Goal: Task Accomplishment & Management: Manage account settings

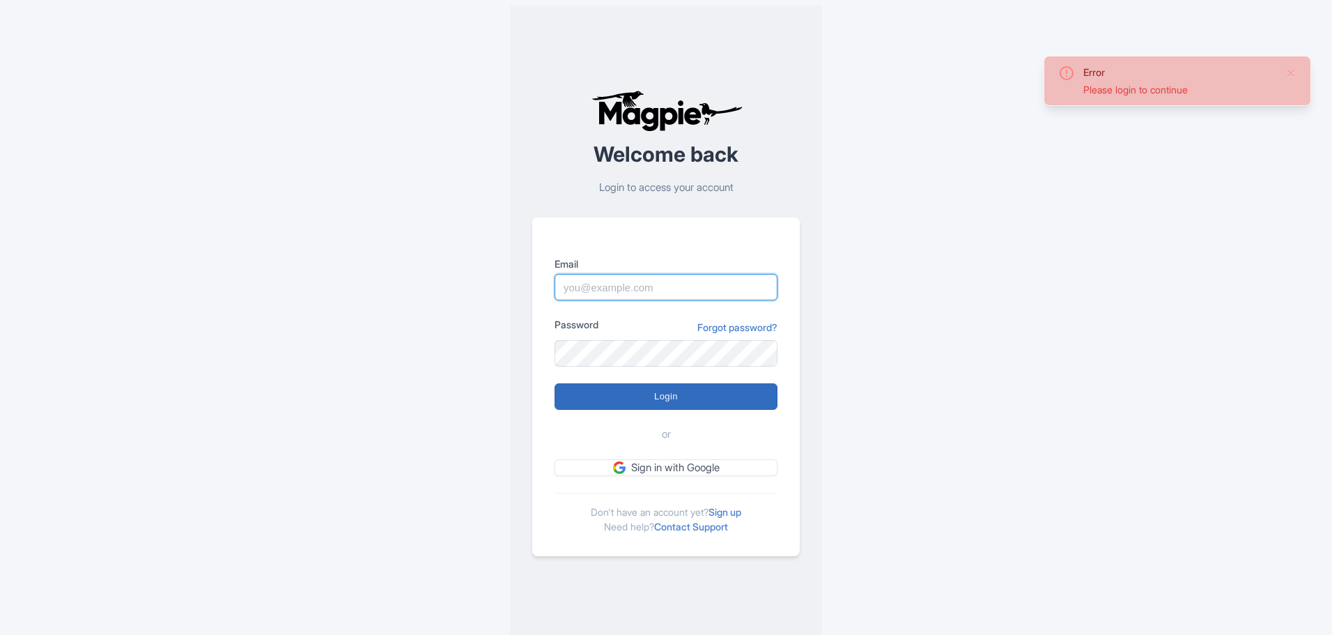
type input "info@ophorus.com"
click at [666, 399] on input "Login" at bounding box center [666, 396] width 223 height 26
type input "Logging in..."
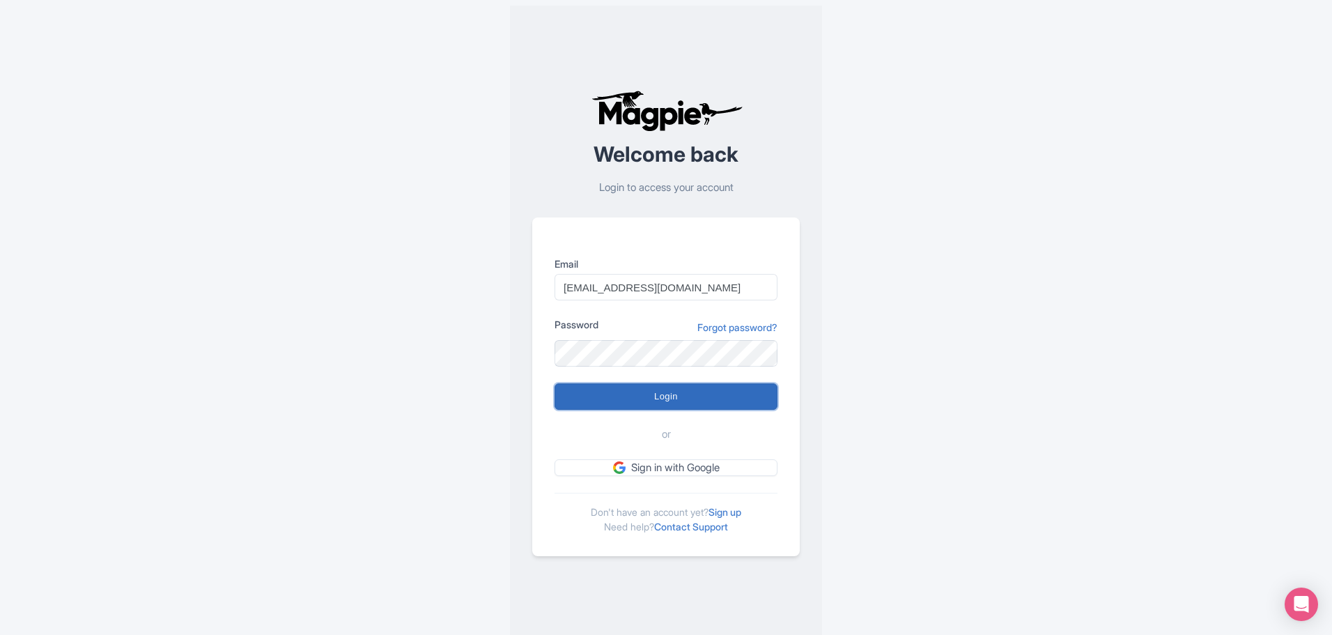
click at [673, 397] on input "Login" at bounding box center [666, 396] width 223 height 26
type input "Logging in..."
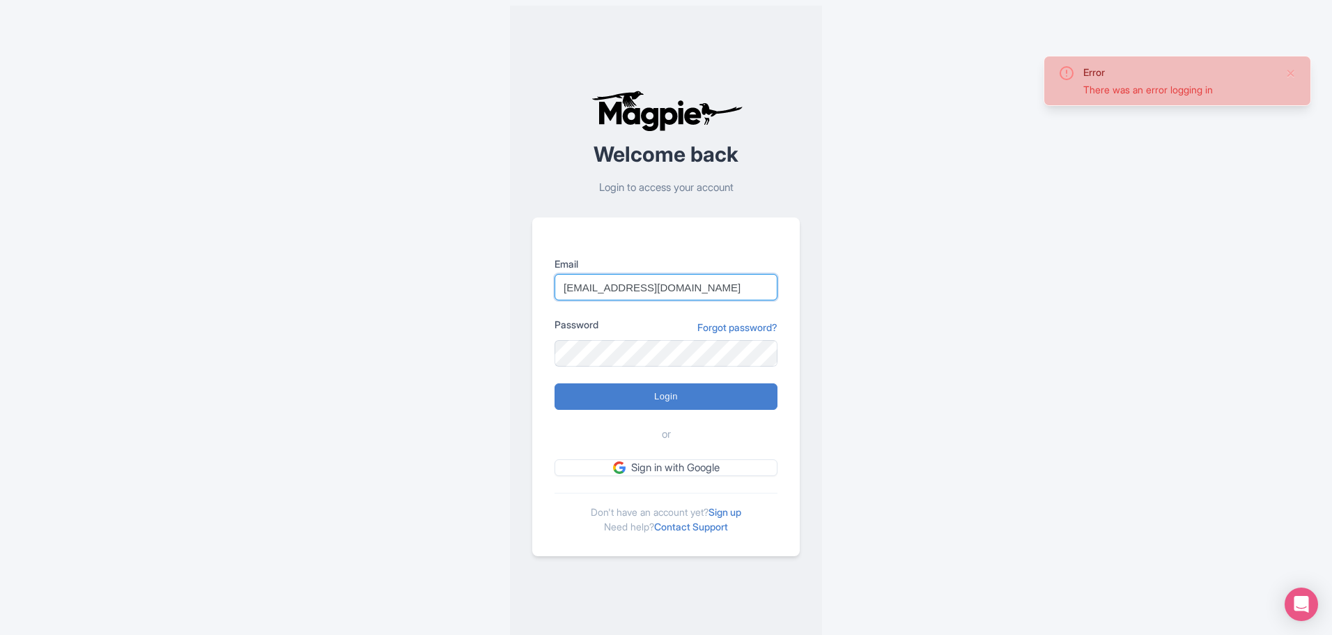
click at [680, 284] on input "info@ophorus.com" at bounding box center [666, 287] width 223 height 26
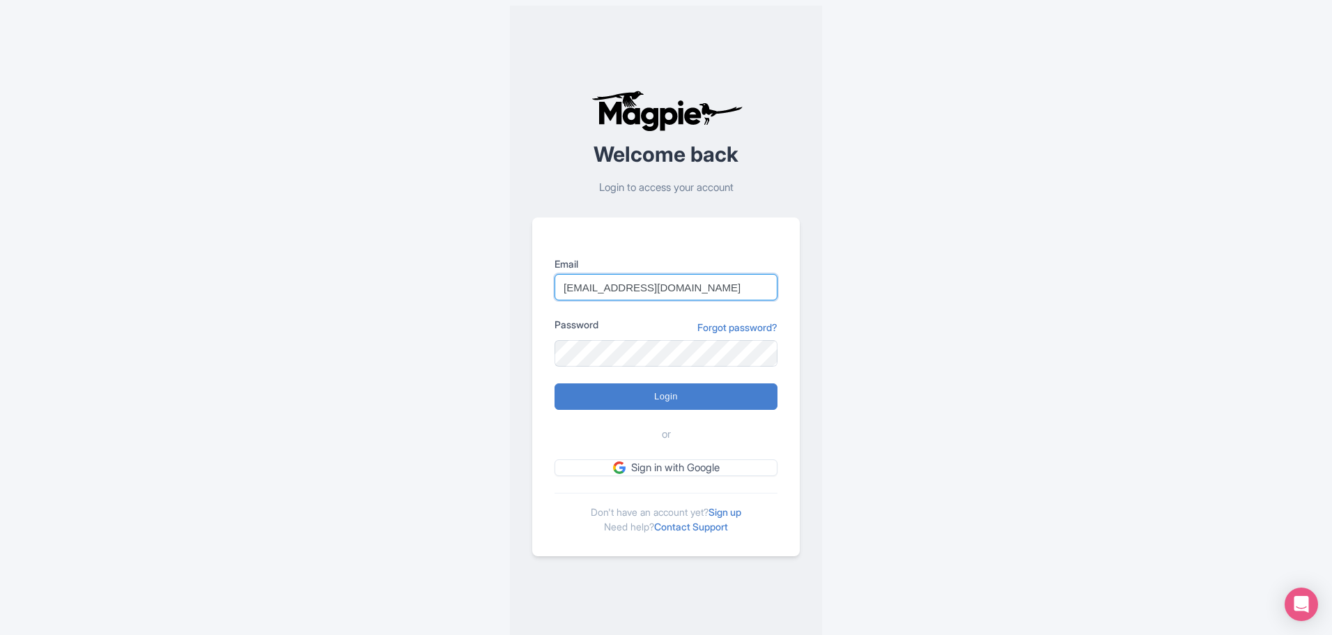
type input "christophe@ophorus.com"
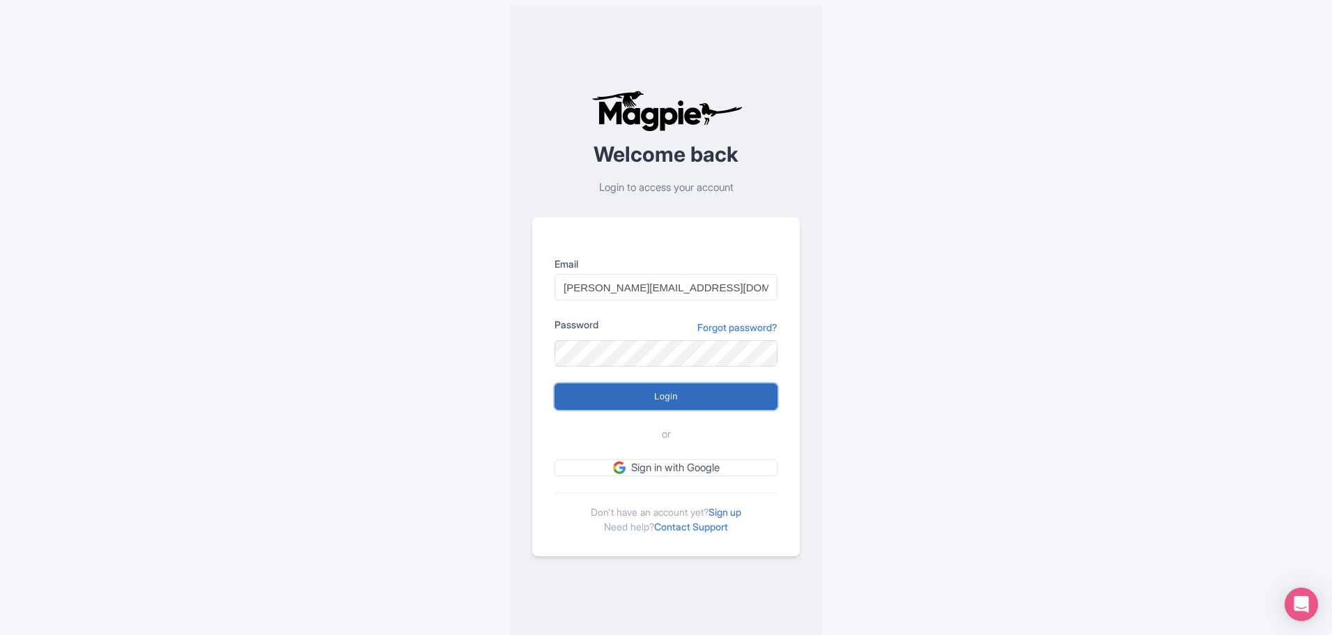
click at [668, 399] on input "Login" at bounding box center [666, 396] width 223 height 26
type input "Logging in..."
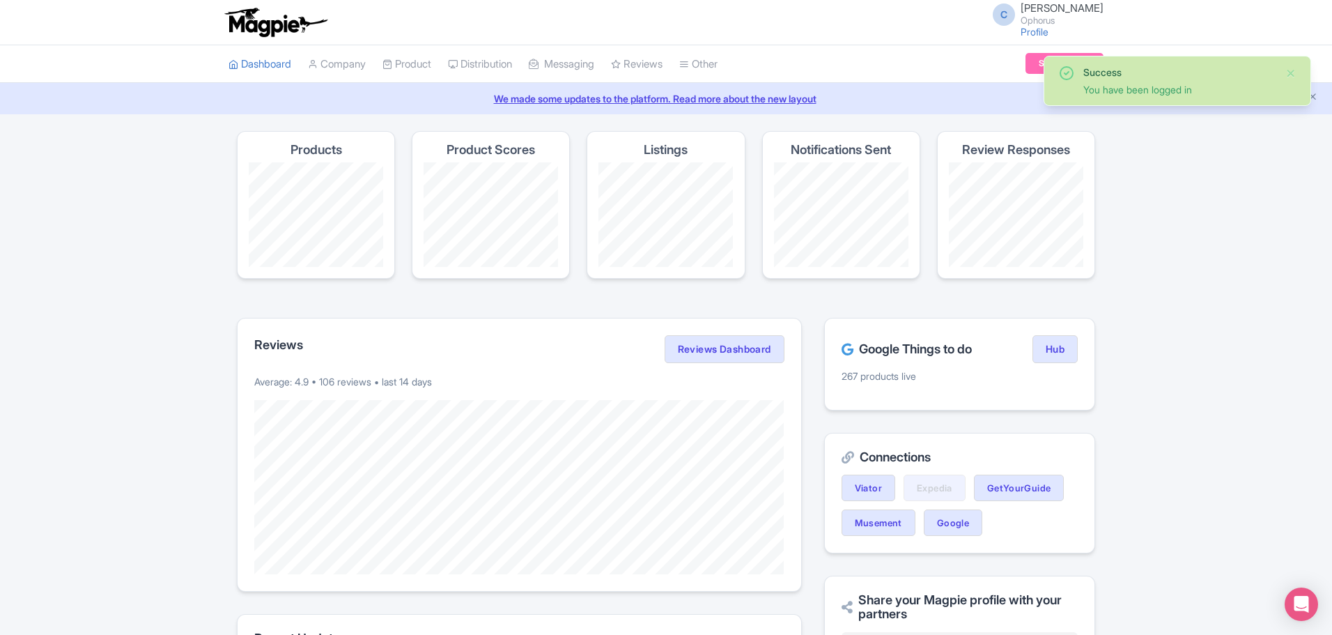
click at [1300, 68] on div "Success You have been logged in" at bounding box center [1178, 81] width 268 height 50
click at [1291, 71] on button "Close" at bounding box center [1291, 73] width 11 height 17
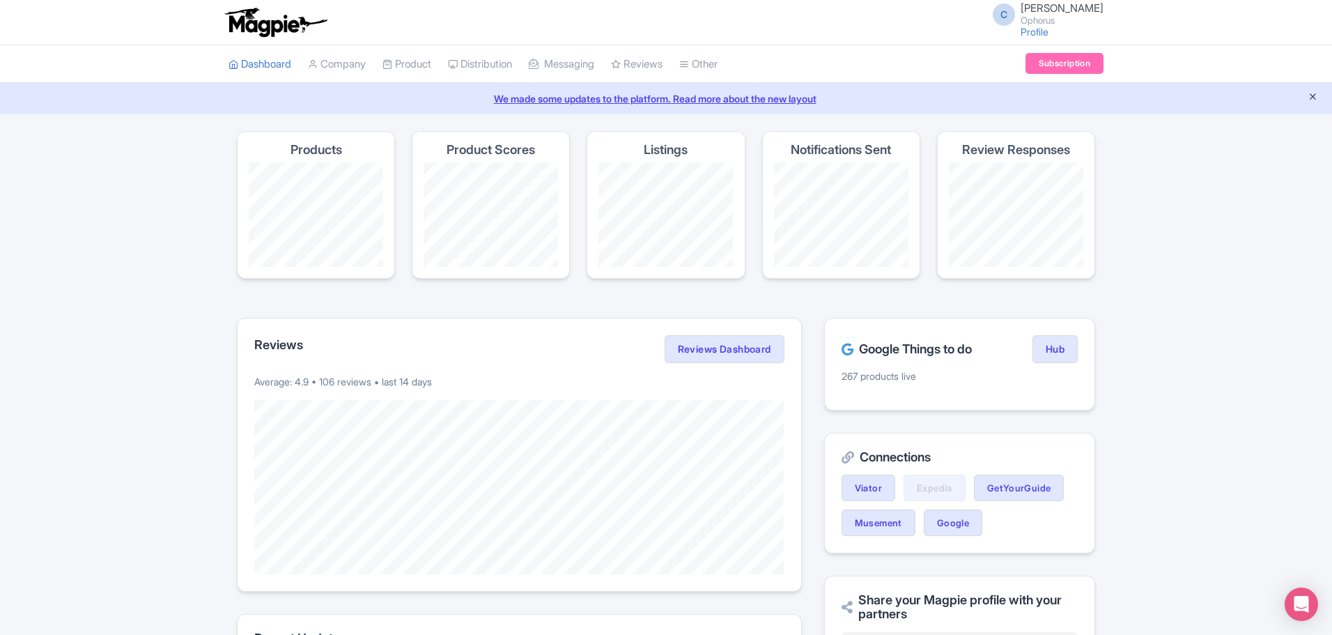
click at [1310, 93] on icon "Close announcement" at bounding box center [1313, 96] width 10 height 10
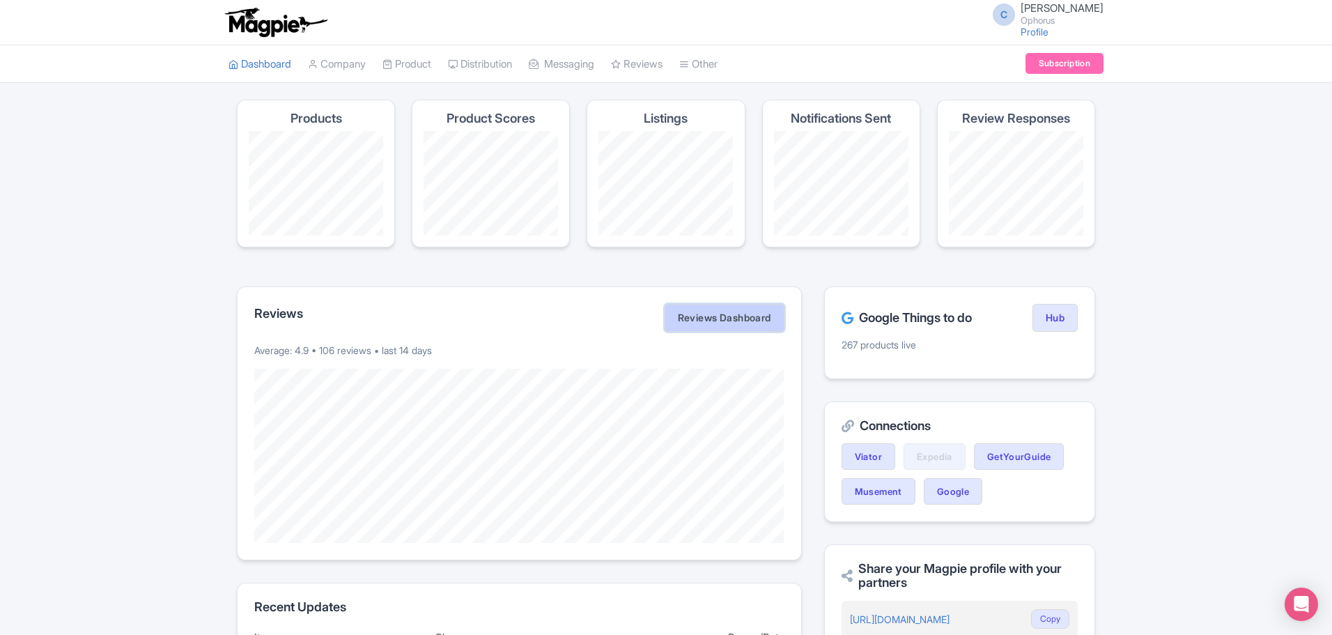
click at [724, 314] on link "Reviews Dashboard" at bounding box center [725, 318] width 120 height 28
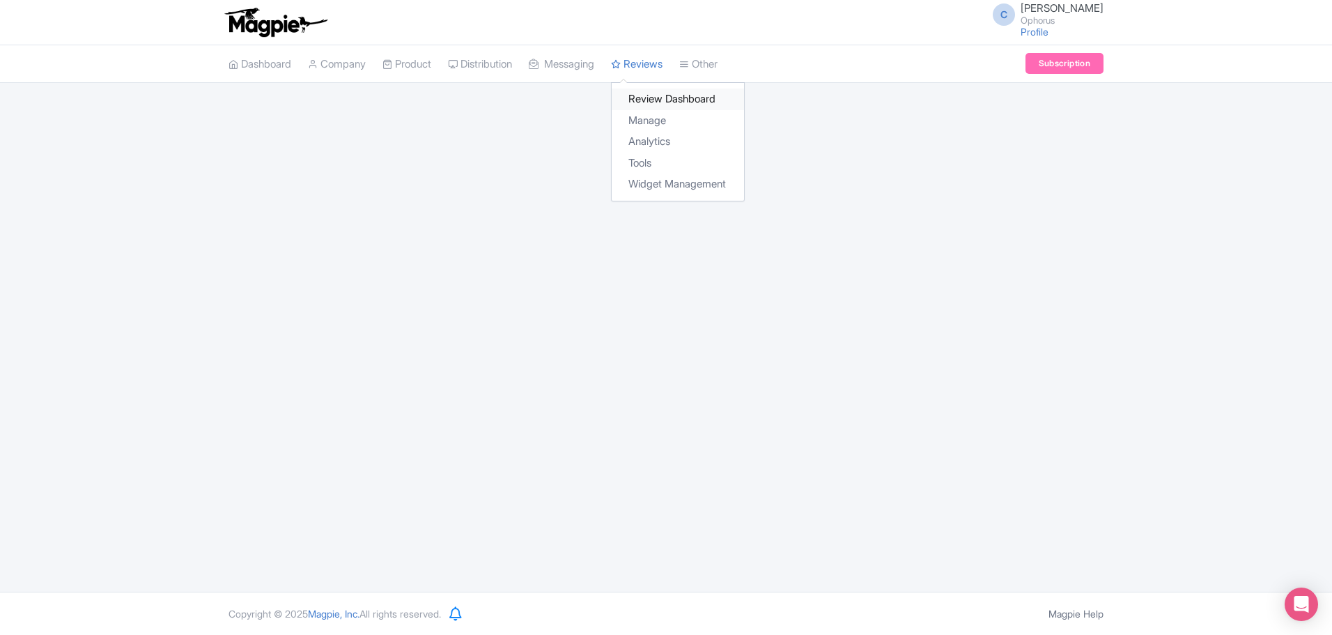
click at [663, 93] on link "Review Dashboard" at bounding box center [678, 100] width 132 height 22
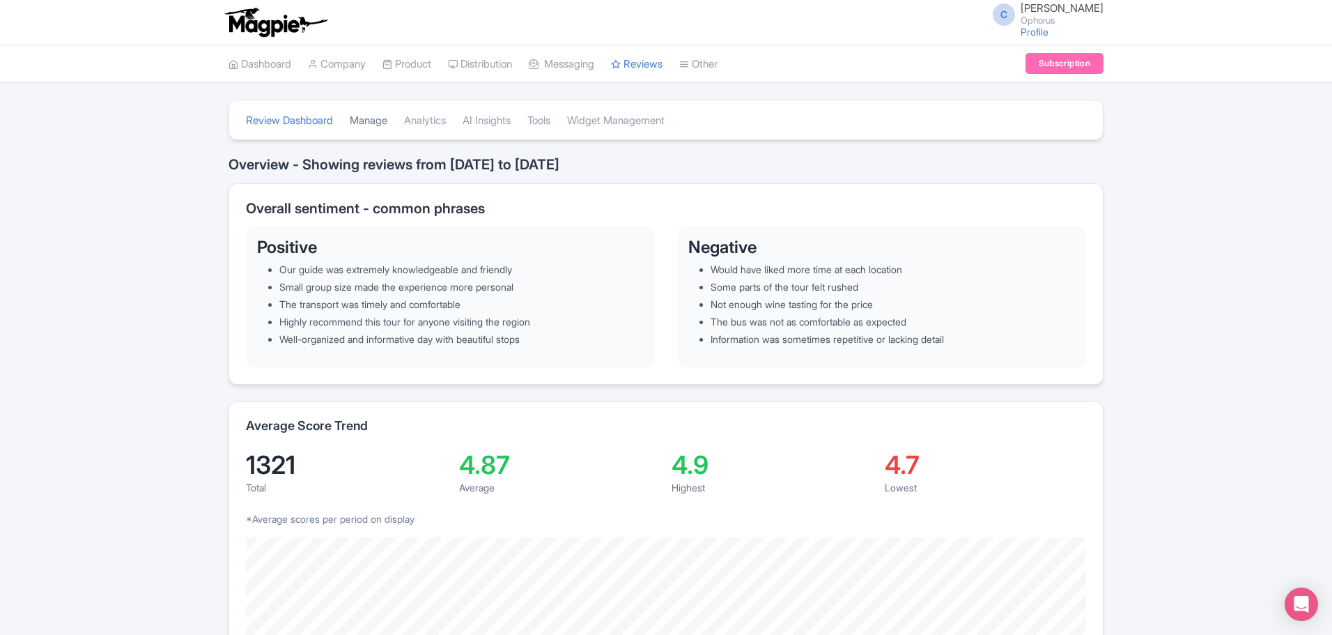
click at [369, 118] on link "Manage" at bounding box center [369, 121] width 38 height 38
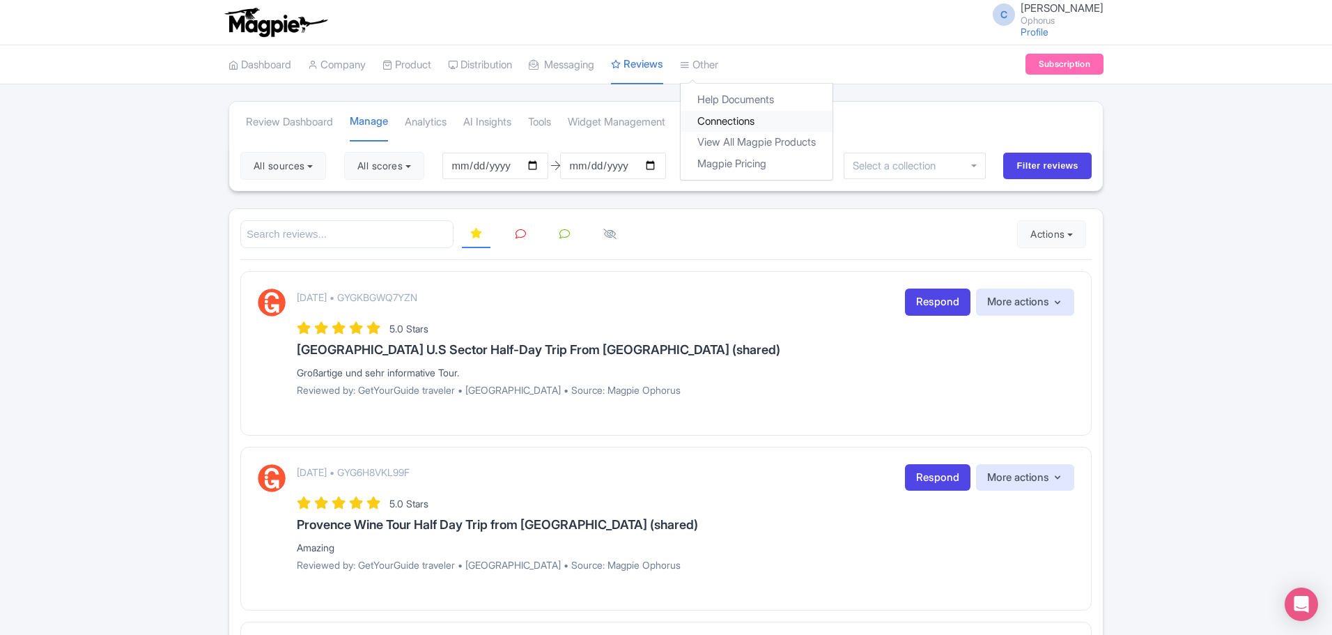
click at [734, 124] on link "Connections" at bounding box center [757, 122] width 152 height 22
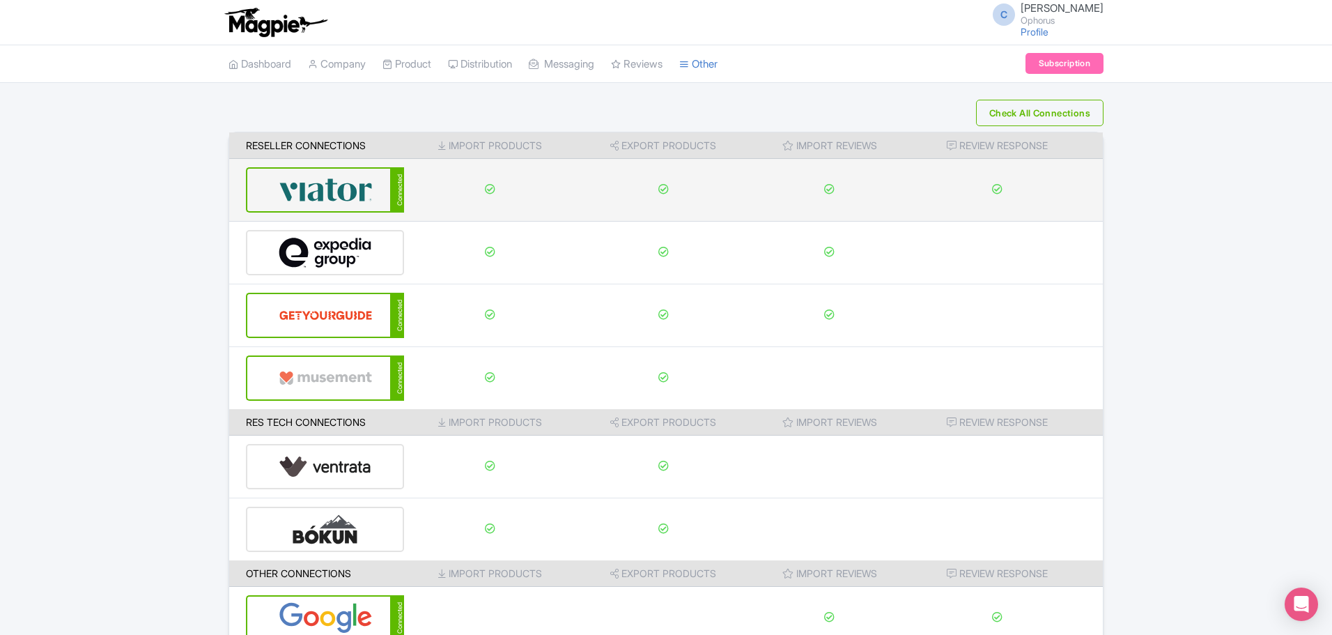
click at [367, 190] on img at bounding box center [326, 190] width 94 height 43
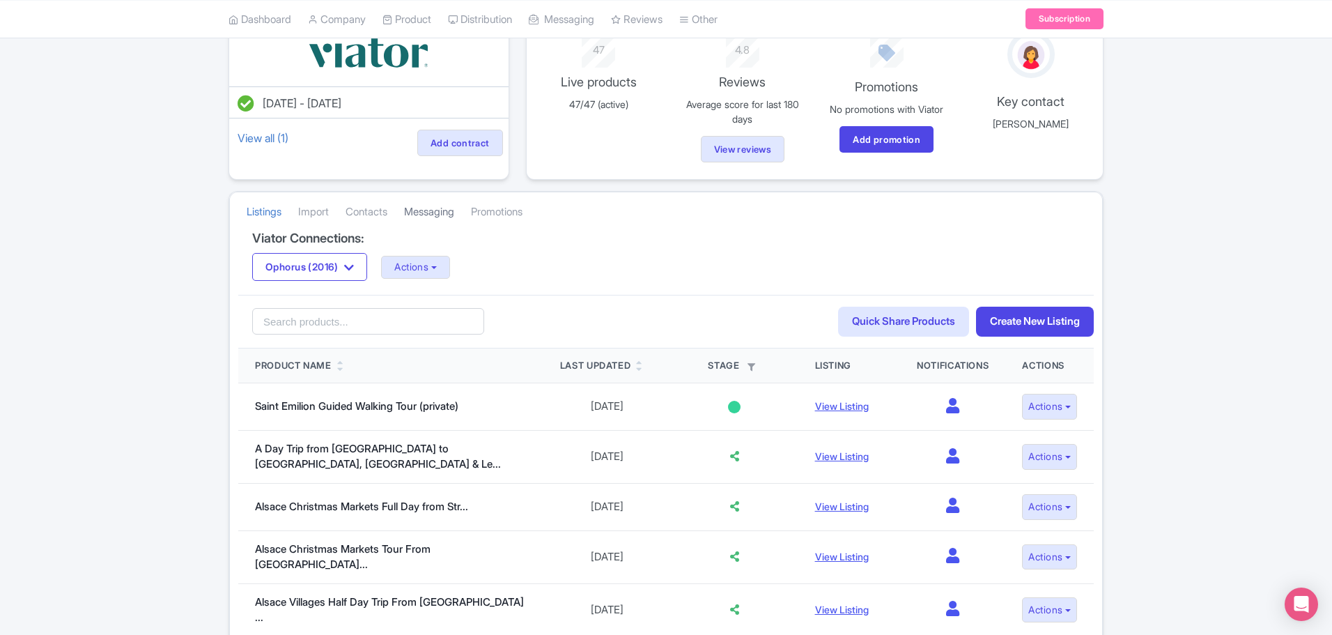
scroll to position [70, 0]
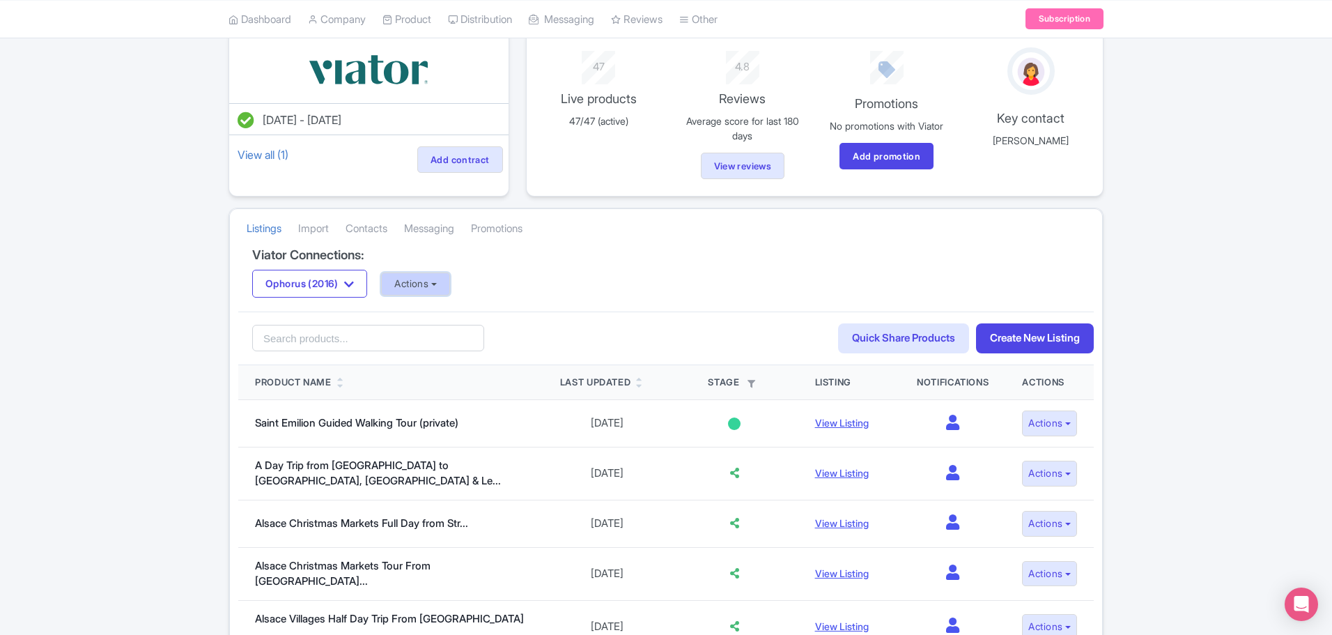
click at [431, 284] on button "Actions" at bounding box center [415, 283] width 69 height 23
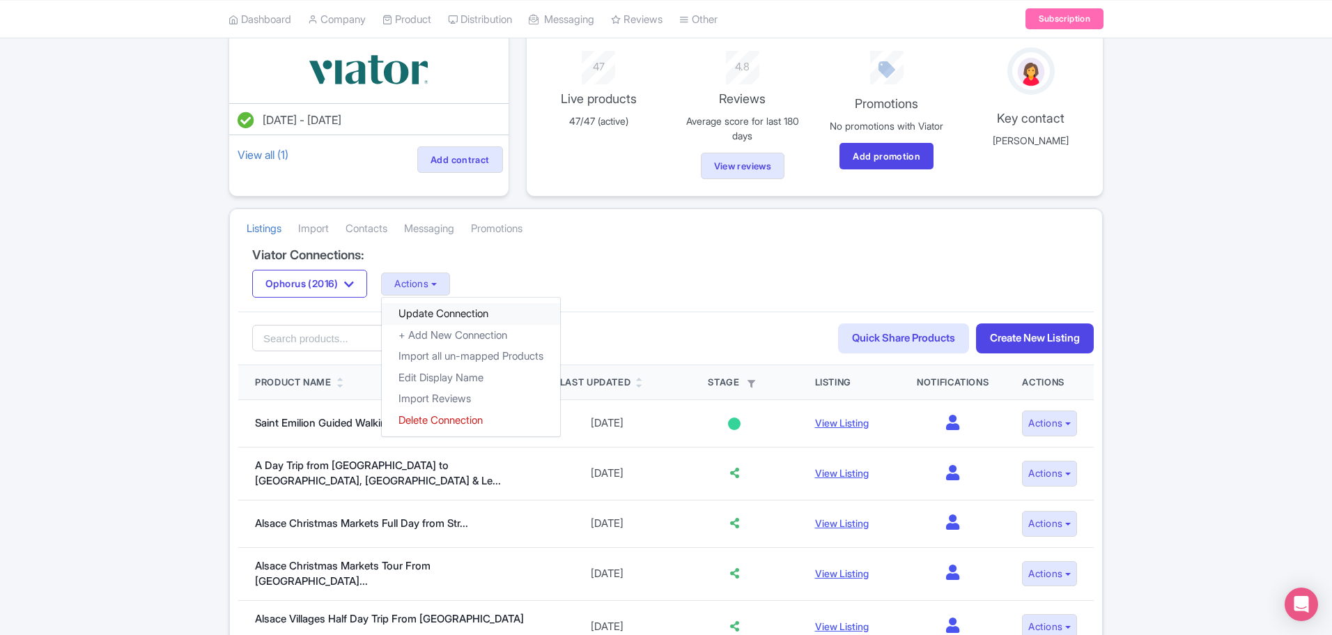
click at [434, 312] on link "Update Connection" at bounding box center [471, 314] width 178 height 22
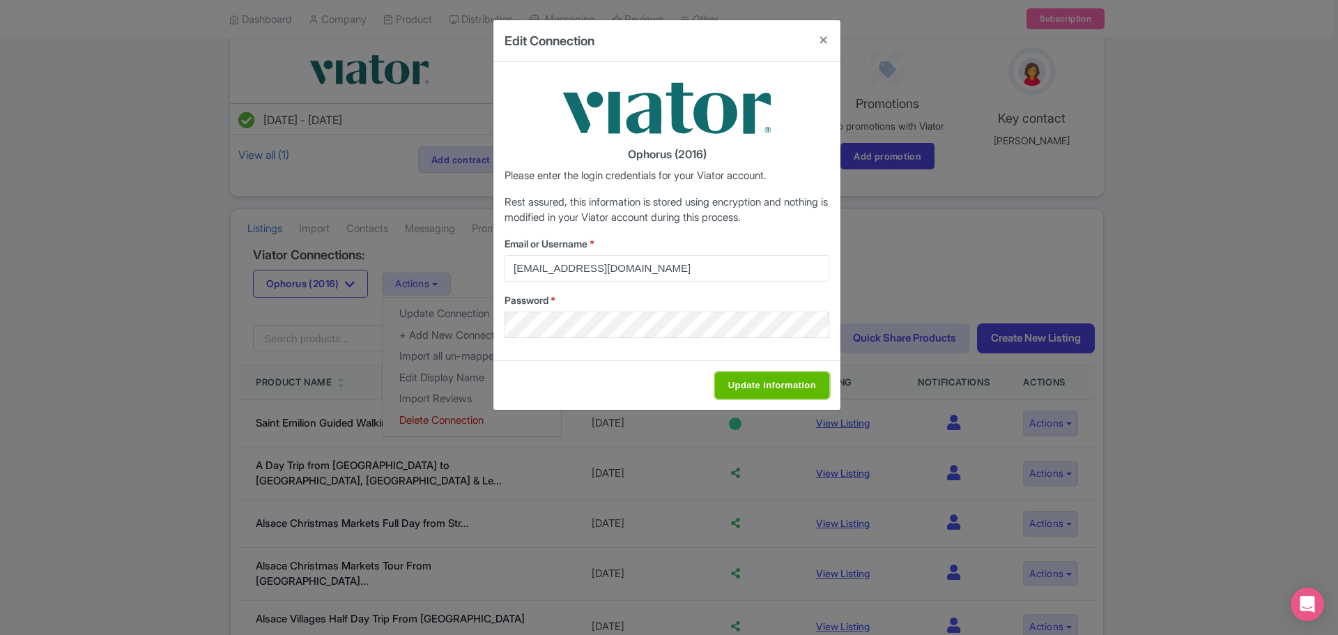
click at [772, 383] on input "Update Information" at bounding box center [772, 385] width 114 height 26
type input "Saving..."
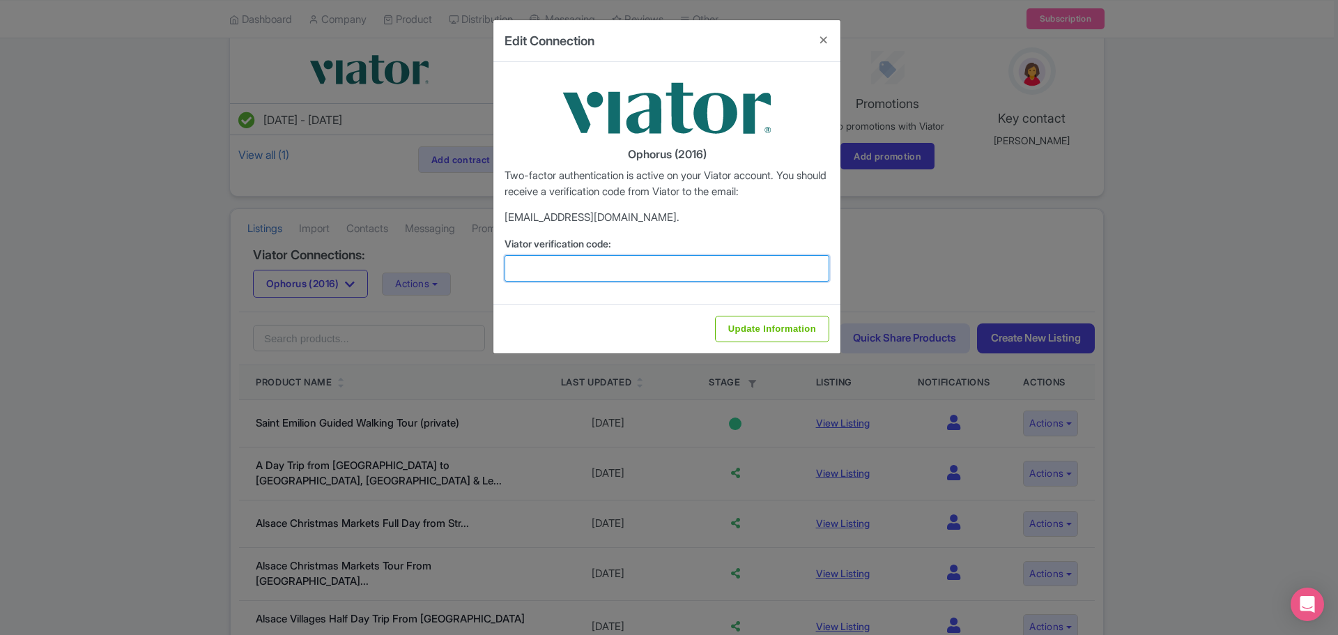
click at [643, 275] on input "Viator verification code:" at bounding box center [667, 268] width 325 height 26
type input "132582"
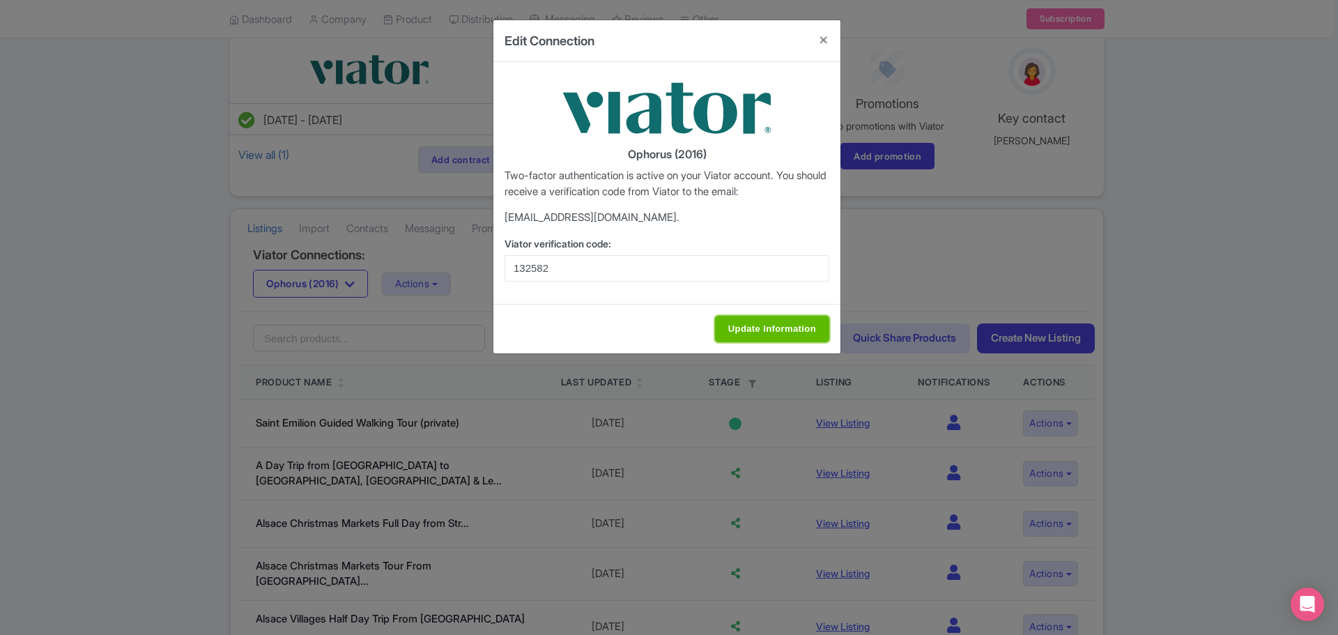
click at [745, 328] on input "Update Information" at bounding box center [772, 329] width 114 height 26
type input "Update Information"
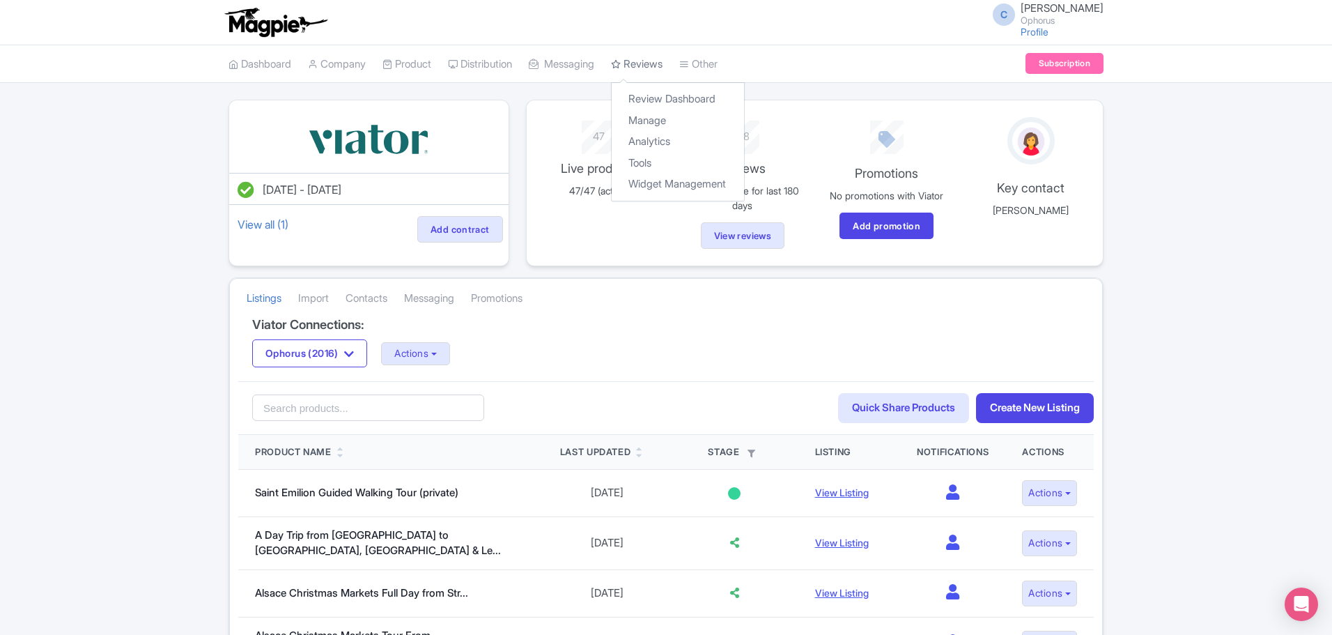
click at [662, 64] on link "Reviews" at bounding box center [637, 64] width 52 height 38
click at [662, 92] on link "Review Dashboard" at bounding box center [678, 100] width 132 height 22
click at [656, 116] on link "Manage" at bounding box center [678, 121] width 132 height 22
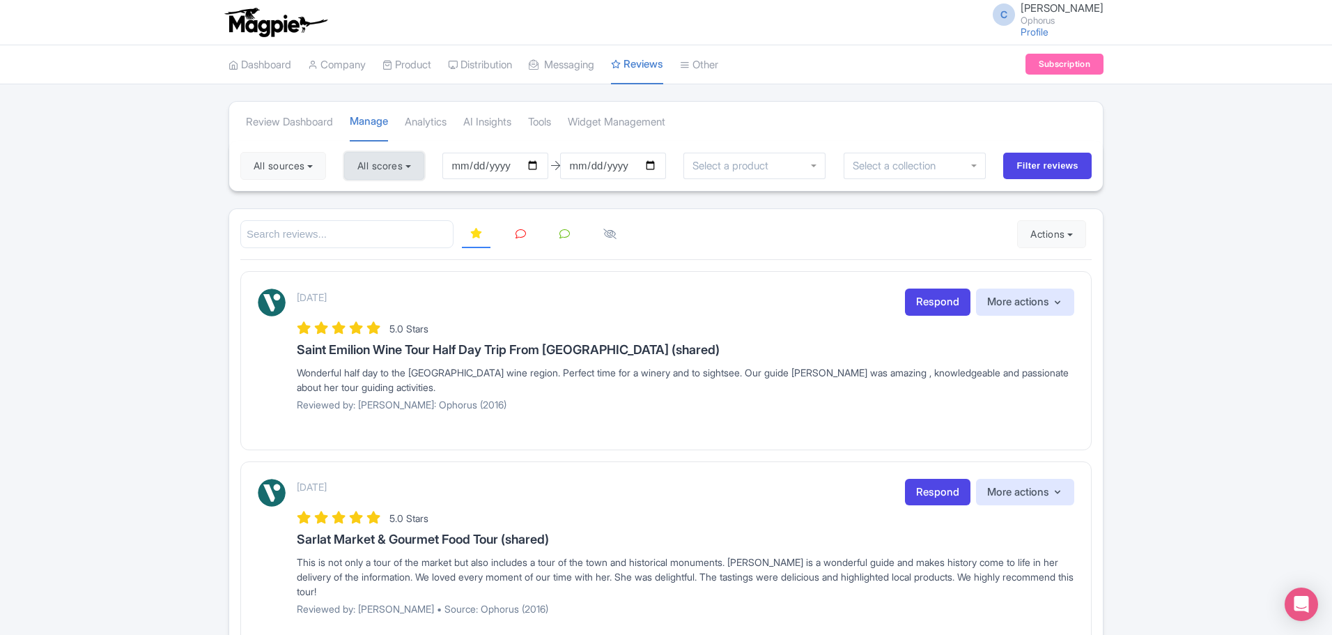
click at [380, 161] on button "All scores" at bounding box center [384, 166] width 80 height 28
click at [370, 193] on label "5 stars" at bounding box center [385, 199] width 31 height 16
click at [370, 193] on input "5 stars" at bounding box center [374, 194] width 9 height 9
click at [370, 201] on label "5 stars" at bounding box center [385, 199] width 31 height 16
click at [370, 199] on input "5 stars" at bounding box center [374, 194] width 9 height 9
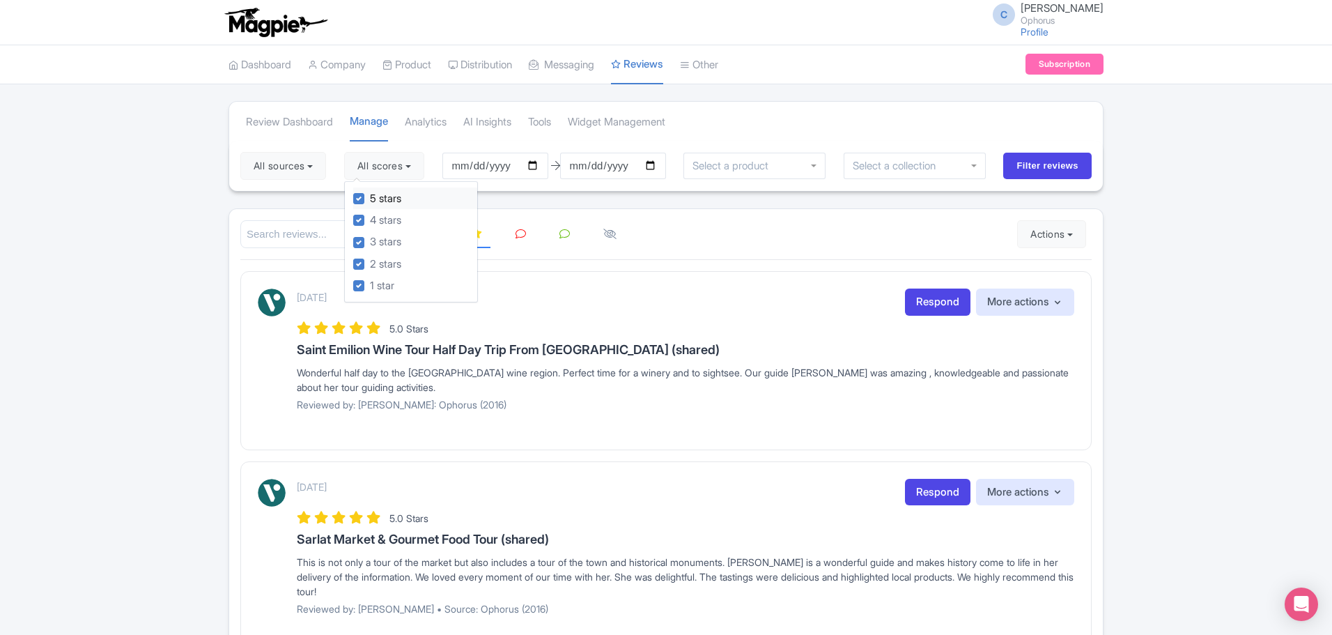
click at [370, 197] on label "5 stars" at bounding box center [385, 199] width 31 height 16
click at [370, 197] on input "5 stars" at bounding box center [374, 194] width 9 height 9
checkbox input "false"
click at [370, 217] on label "4 stars" at bounding box center [385, 221] width 31 height 16
click at [370, 217] on input "4 stars" at bounding box center [374, 216] width 9 height 9
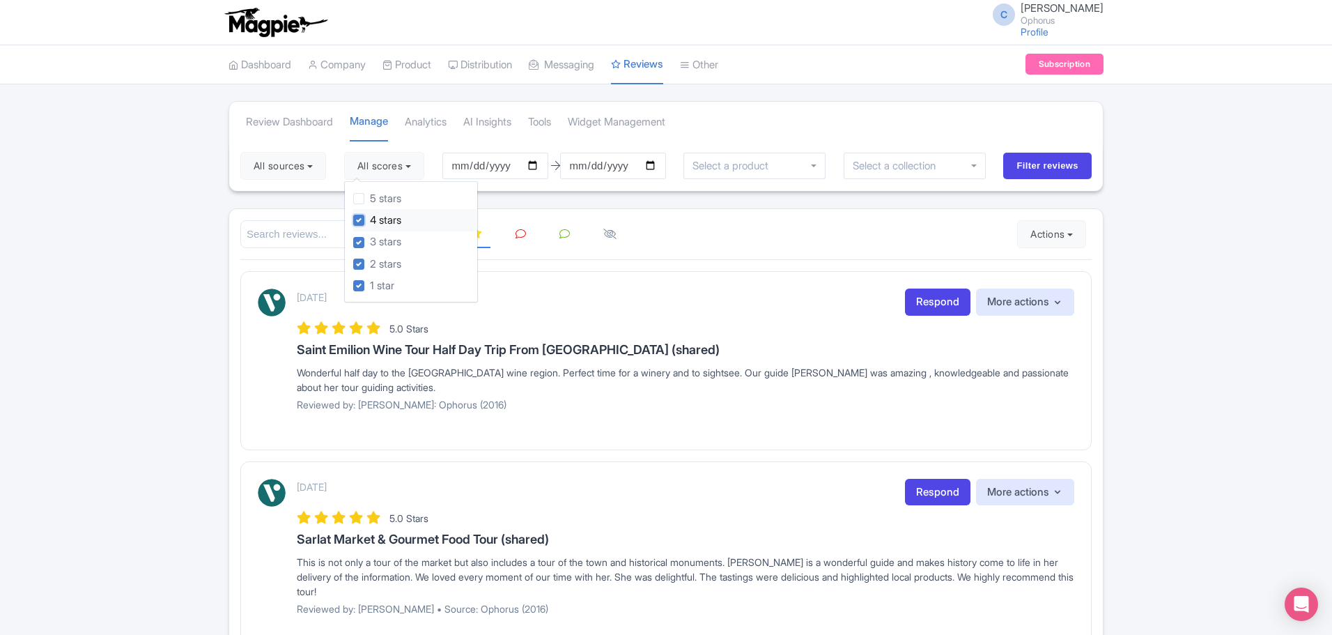
checkbox input "false"
click at [370, 237] on label "3 stars" at bounding box center [385, 242] width 31 height 16
click at [370, 237] on input "3 stars" at bounding box center [374, 238] width 9 height 9
checkbox input "false"
click at [370, 284] on label "1 star" at bounding box center [382, 286] width 24 height 16
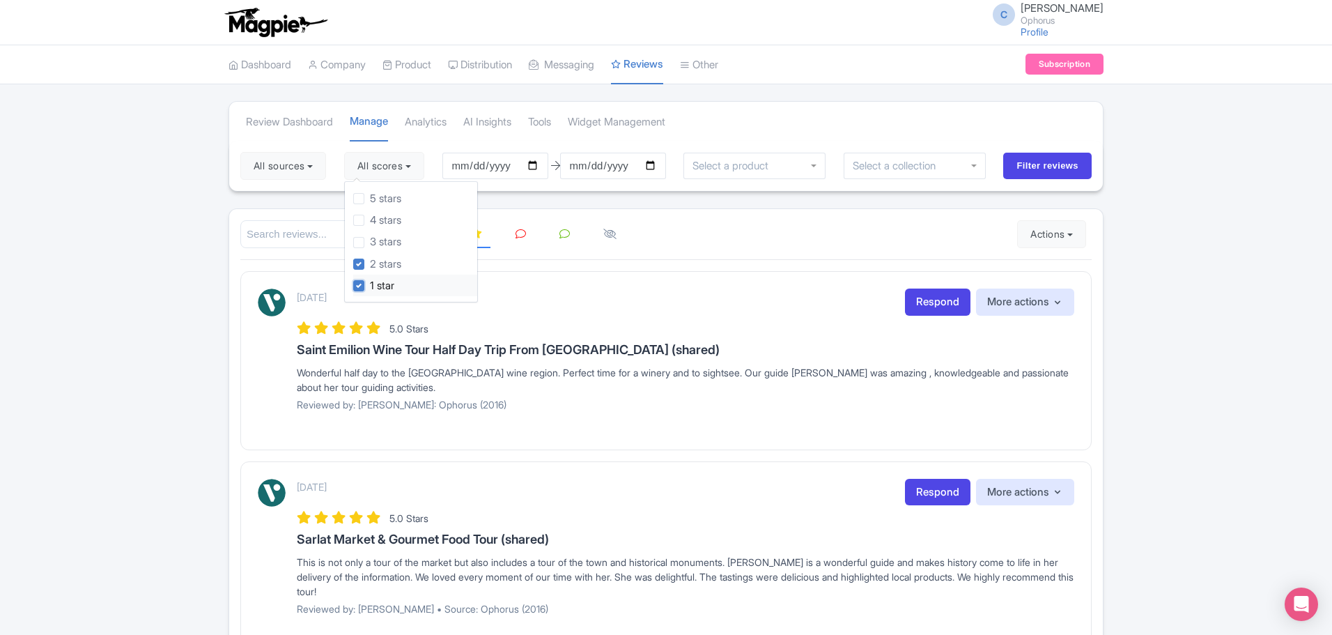
click at [370, 284] on input "1 star" at bounding box center [374, 281] width 9 height 9
checkbox input "false"
click at [1047, 167] on input "Filter reviews" at bounding box center [1048, 166] width 89 height 26
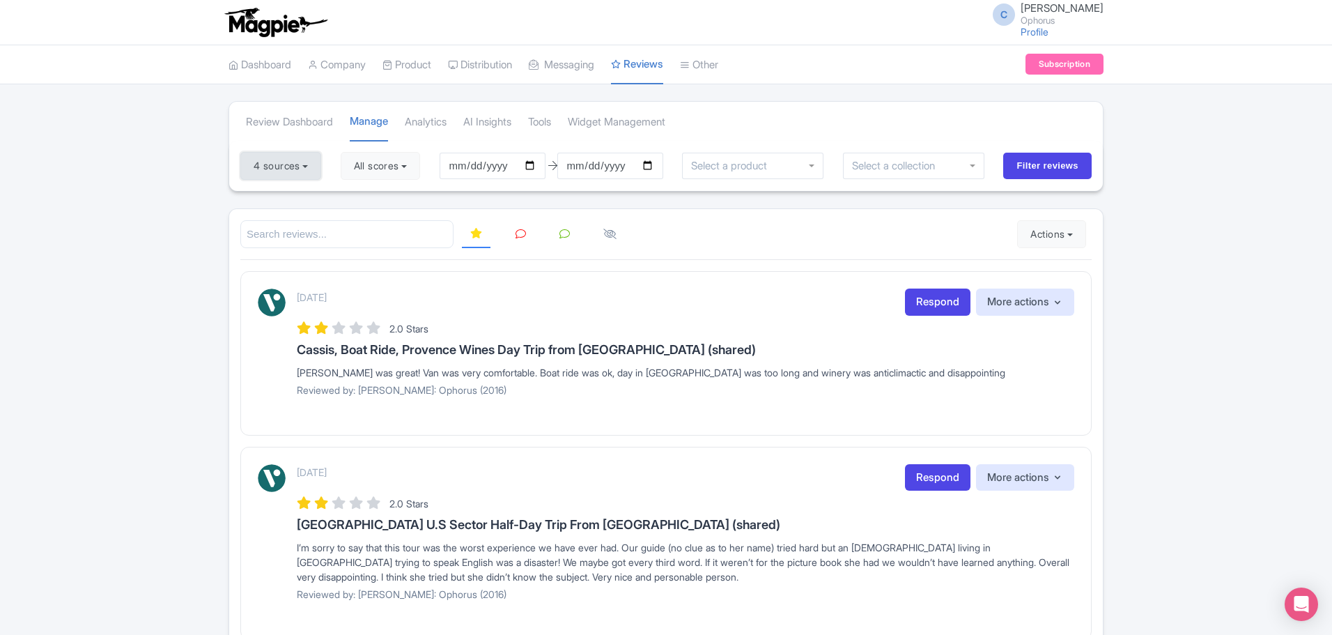
click at [291, 171] on button "4 sources" at bounding box center [280, 166] width 81 height 28
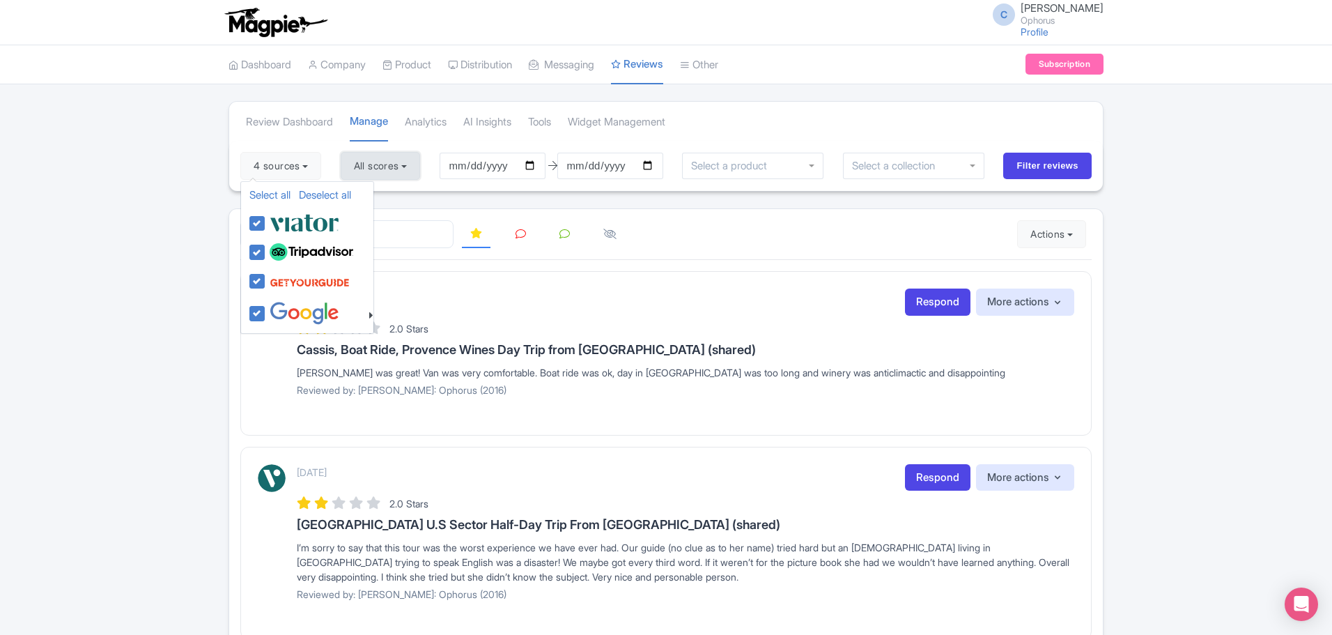
click at [376, 168] on button "All scores" at bounding box center [381, 166] width 80 height 28
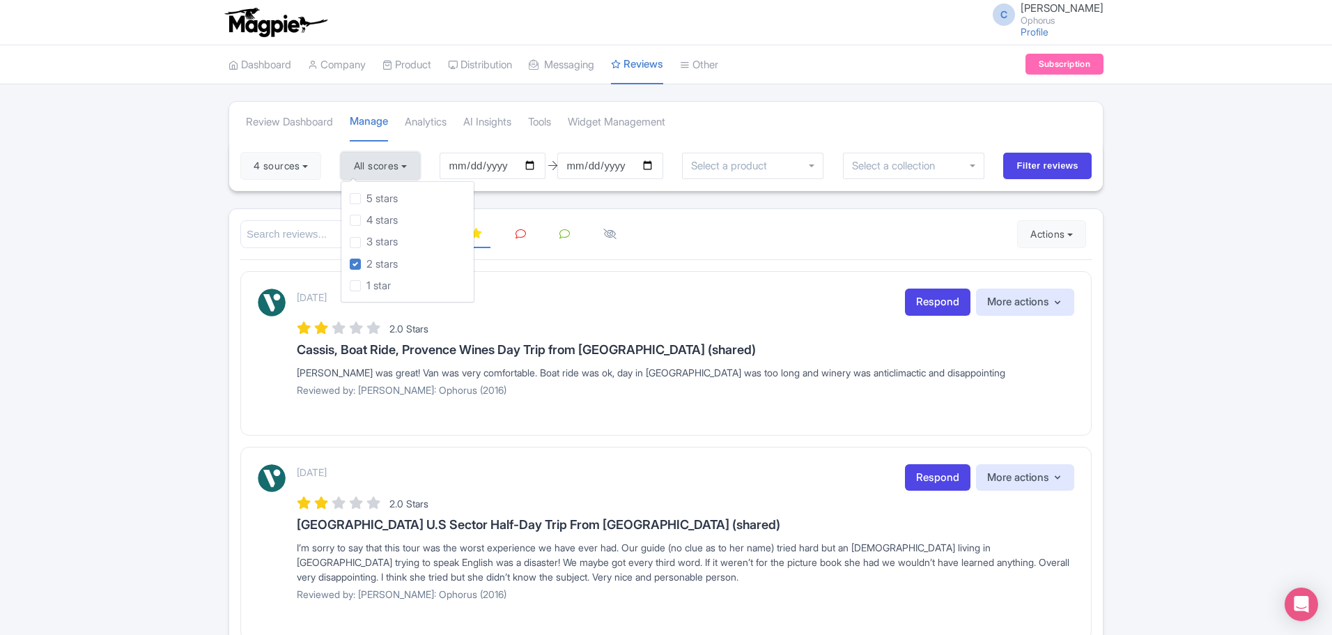
click at [367, 176] on button "All scores" at bounding box center [381, 166] width 80 height 28
click at [370, 172] on button "All scores" at bounding box center [381, 166] width 80 height 28
click at [367, 197] on label "5 stars" at bounding box center [382, 199] width 31 height 16
click at [367, 197] on input "5 stars" at bounding box center [371, 194] width 9 height 9
checkbox input "true"
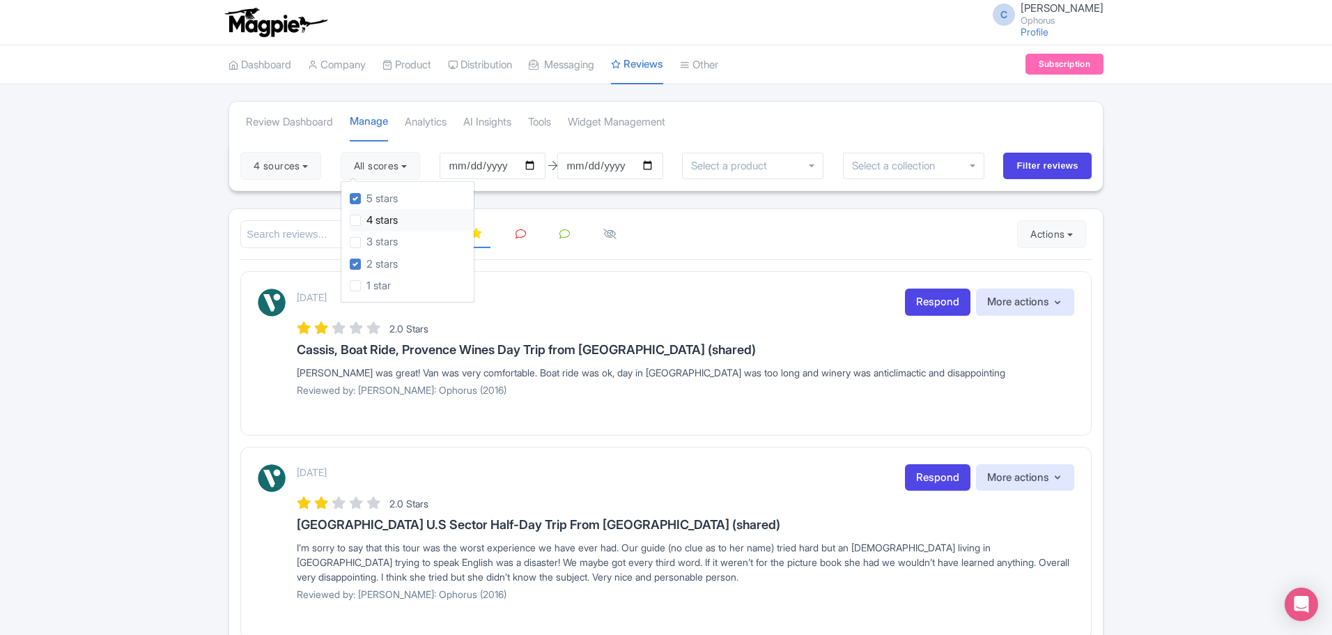
drag, startPoint x: 355, startPoint y: 217, endPoint x: 358, endPoint y: 224, distance: 8.2
click at [367, 218] on label "4 stars" at bounding box center [382, 221] width 31 height 16
click at [367, 218] on input "4 stars" at bounding box center [371, 216] width 9 height 9
checkbox input "true"
click at [367, 245] on label "3 stars" at bounding box center [382, 242] width 31 height 16
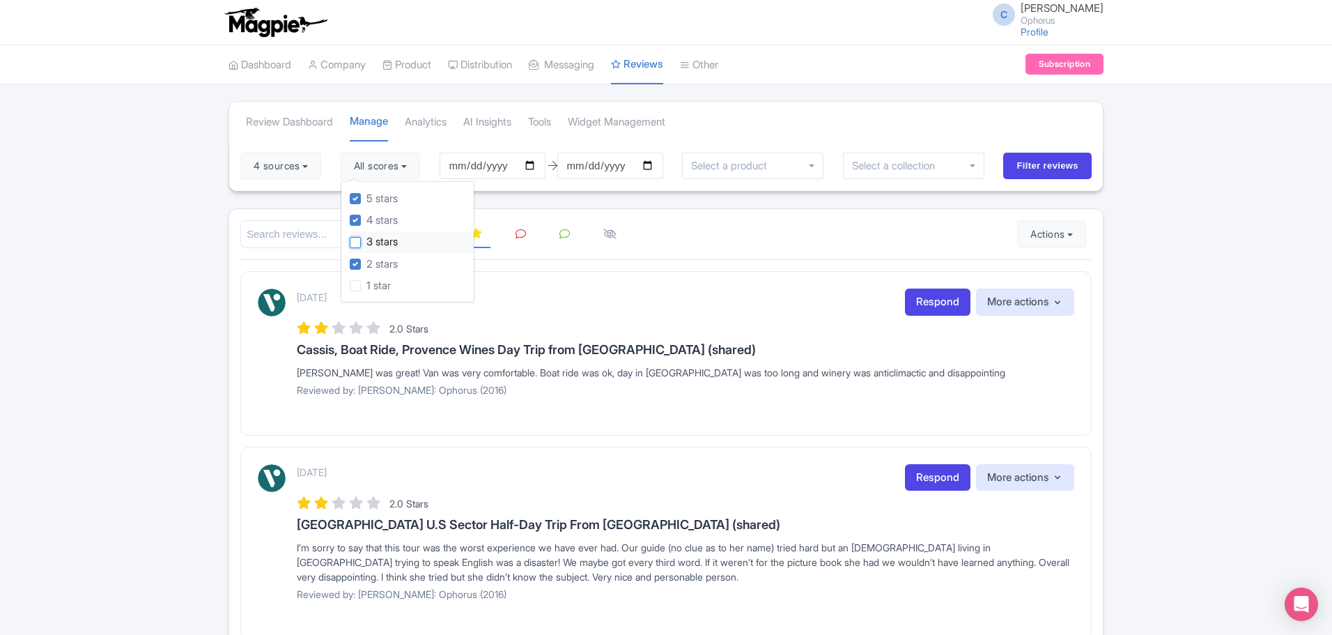
click at [367, 243] on input "3 stars" at bounding box center [371, 238] width 9 height 9
checkbox input "true"
click at [367, 287] on label "1 star" at bounding box center [379, 286] width 24 height 16
click at [367, 286] on input "1 star" at bounding box center [371, 281] width 9 height 9
checkbox input "true"
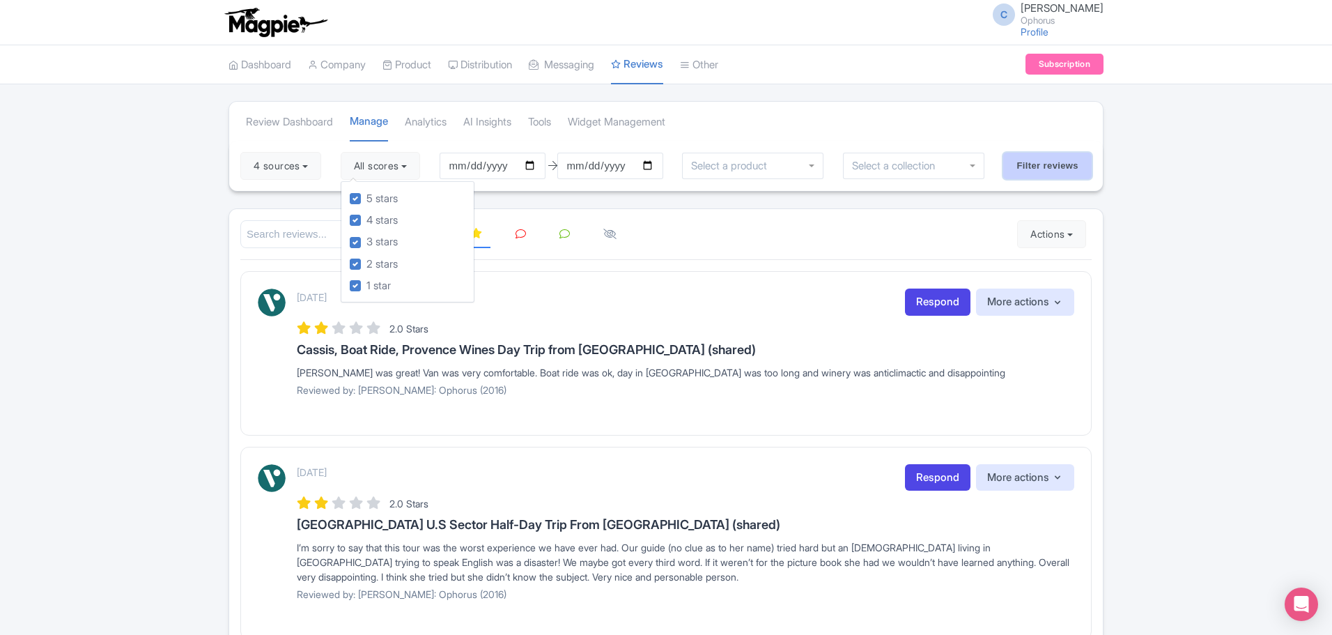
click at [1018, 164] on input "Filter reviews" at bounding box center [1048, 166] width 89 height 26
